Goal: Task Accomplishment & Management: Use online tool/utility

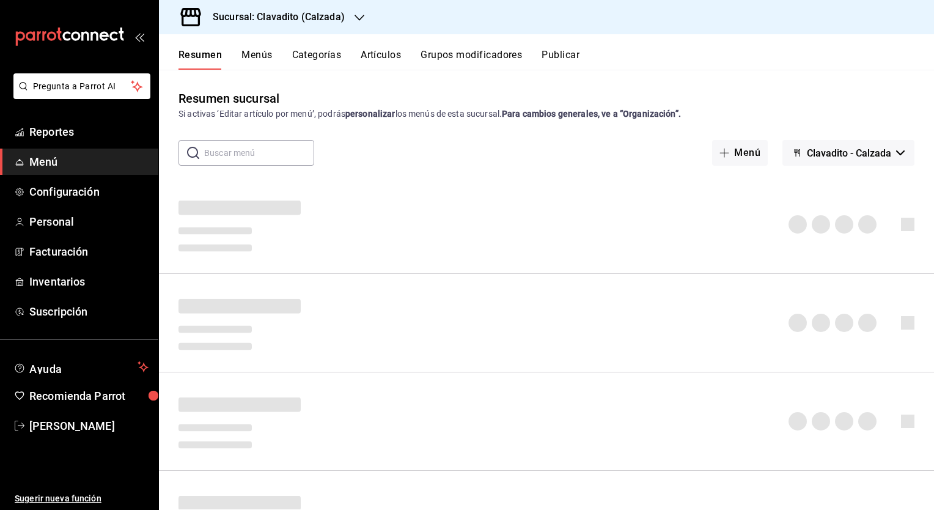
click at [311, 16] on h3 "Sucursal: Clavadito (Calzada)" at bounding box center [274, 17] width 142 height 15
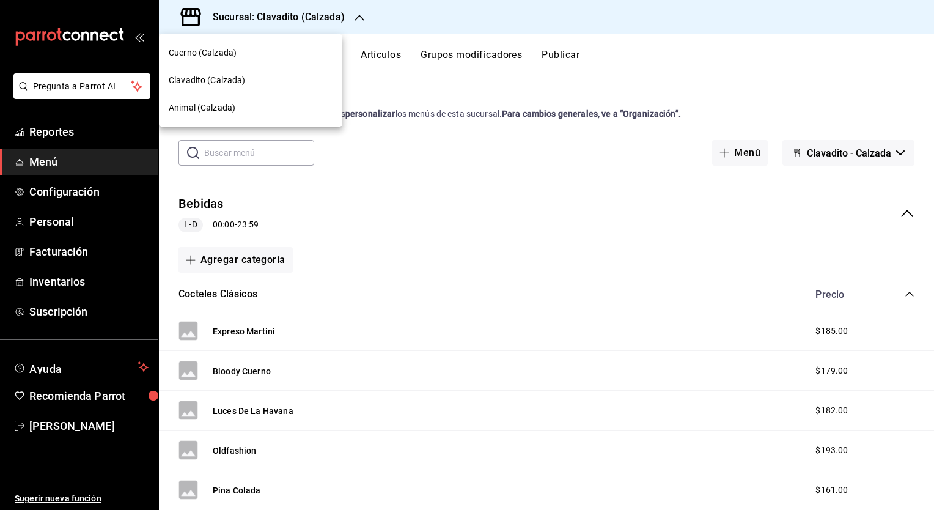
click at [255, 77] on div "Clavadito (Calzada)" at bounding box center [251, 80] width 164 height 13
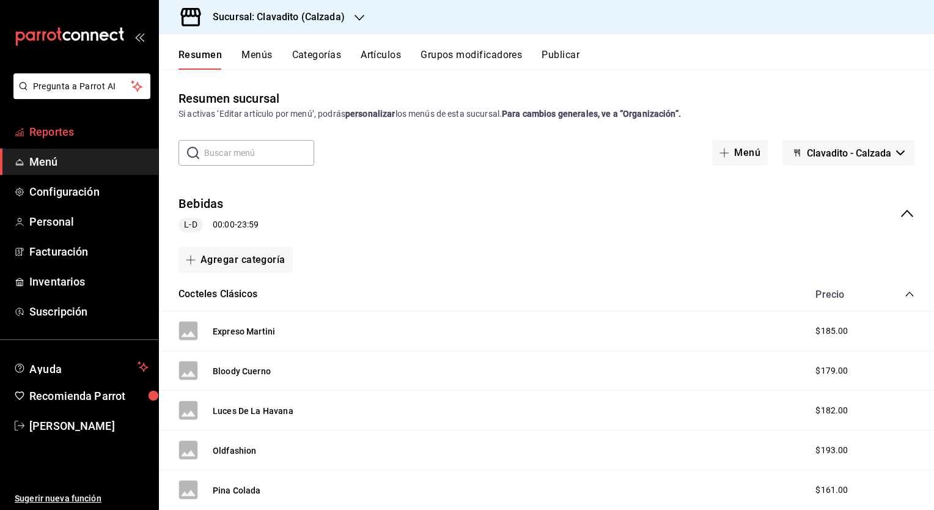
click at [40, 129] on span "Reportes" at bounding box center [88, 132] width 119 height 17
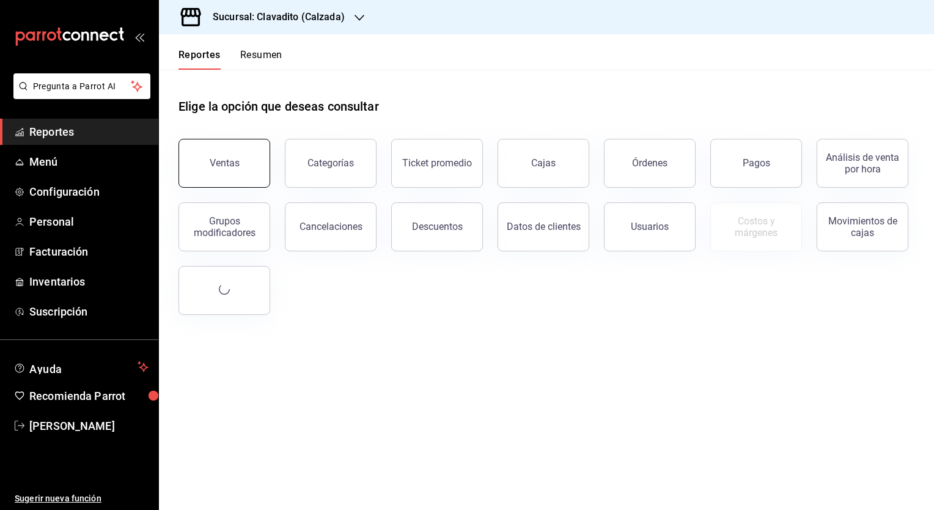
click at [224, 157] on button "Ventas" at bounding box center [225, 163] width 92 height 49
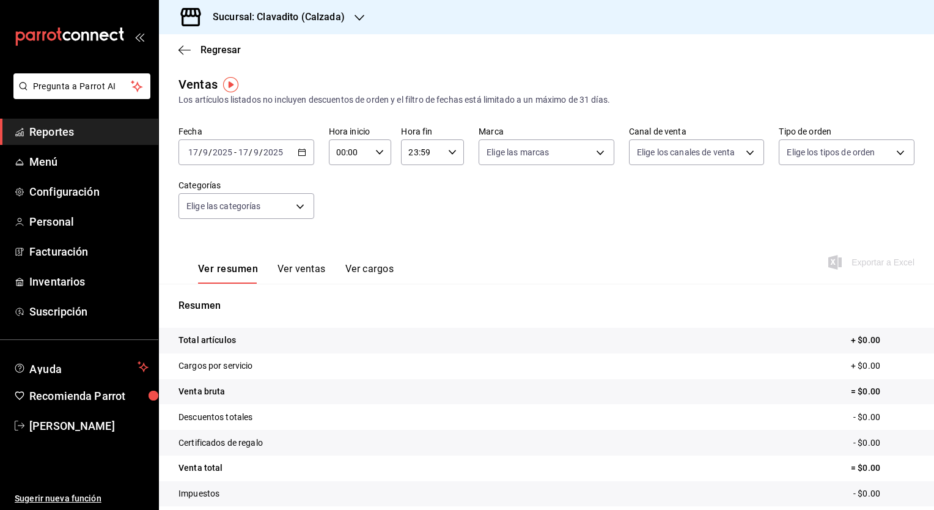
click at [301, 155] on icon "button" at bounding box center [302, 152] width 9 height 9
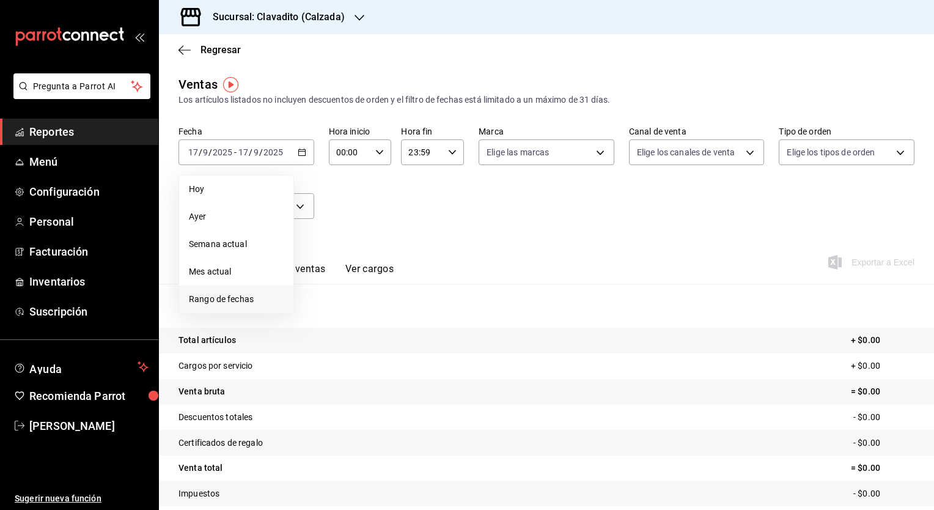
click at [218, 299] on span "Rango de fechas" at bounding box center [236, 299] width 95 height 13
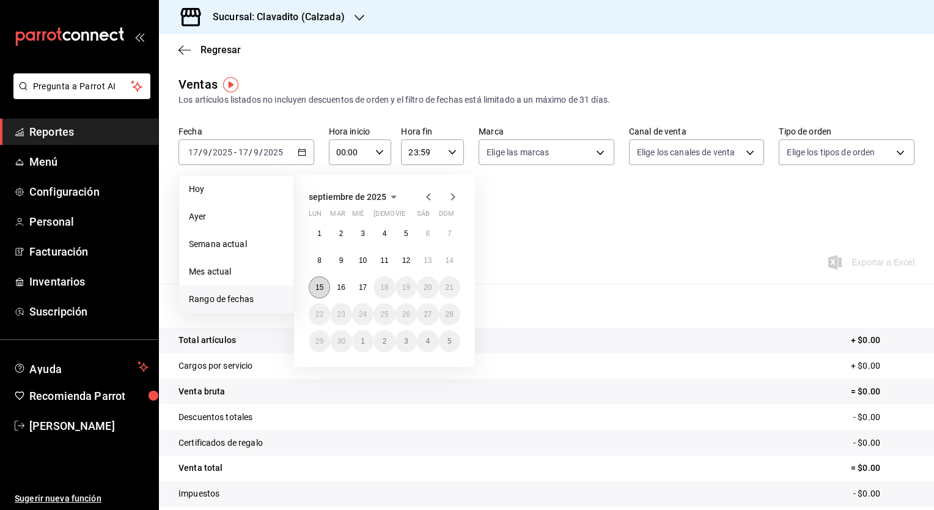
click at [323, 289] on abbr "15" at bounding box center [320, 287] width 8 height 9
click at [316, 288] on abbr "15" at bounding box center [320, 287] width 8 height 9
click at [369, 285] on button "17" at bounding box center [362, 287] width 21 height 22
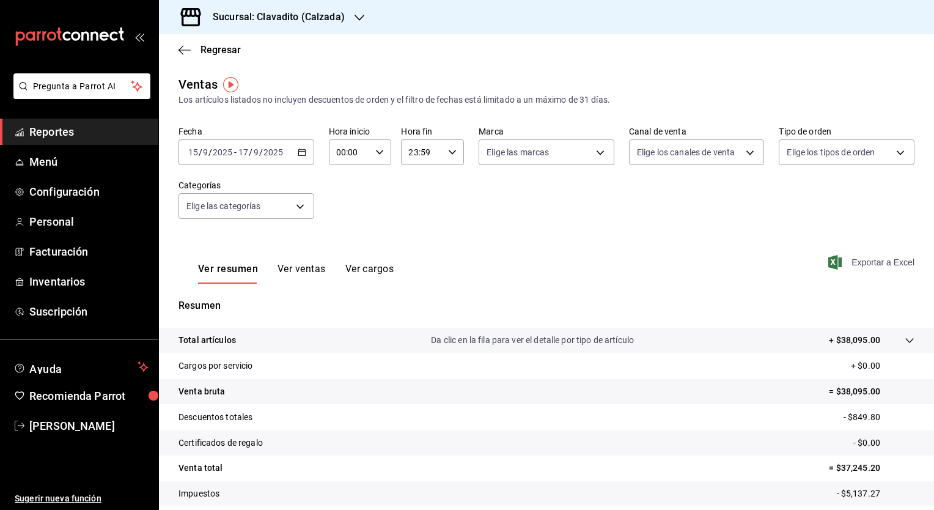
click at [851, 263] on span "Exportar a Excel" at bounding box center [873, 262] width 84 height 15
